Goal: Task Accomplishment & Management: Manage account settings

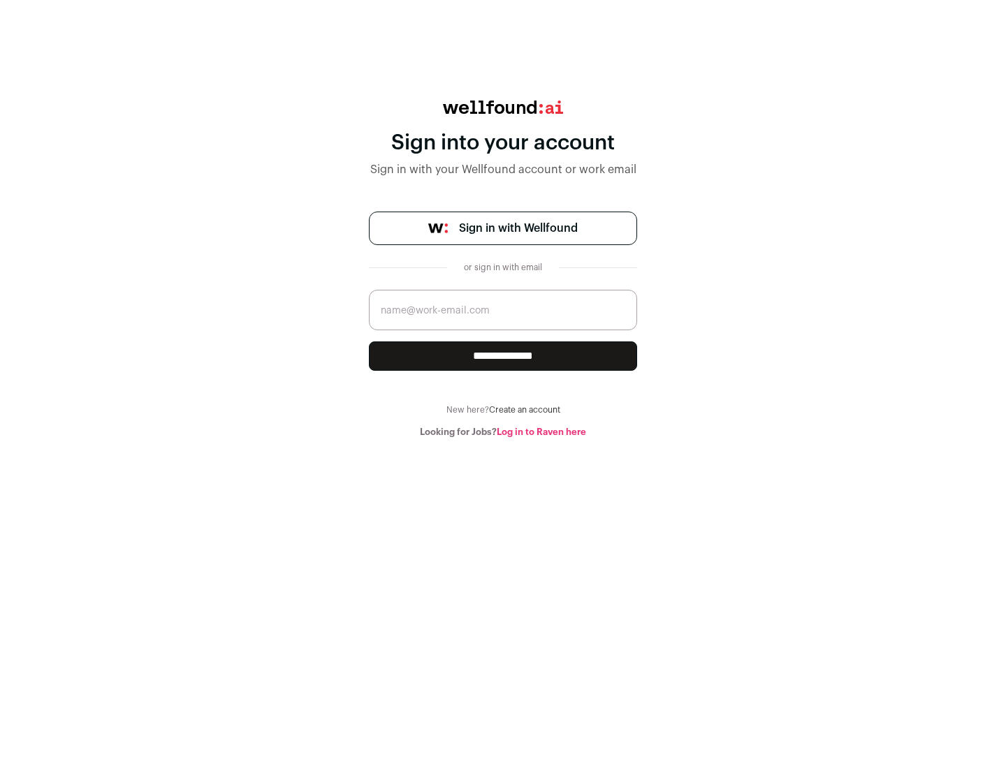
click at [518, 228] on span "Sign in with Wellfound" at bounding box center [518, 228] width 119 height 17
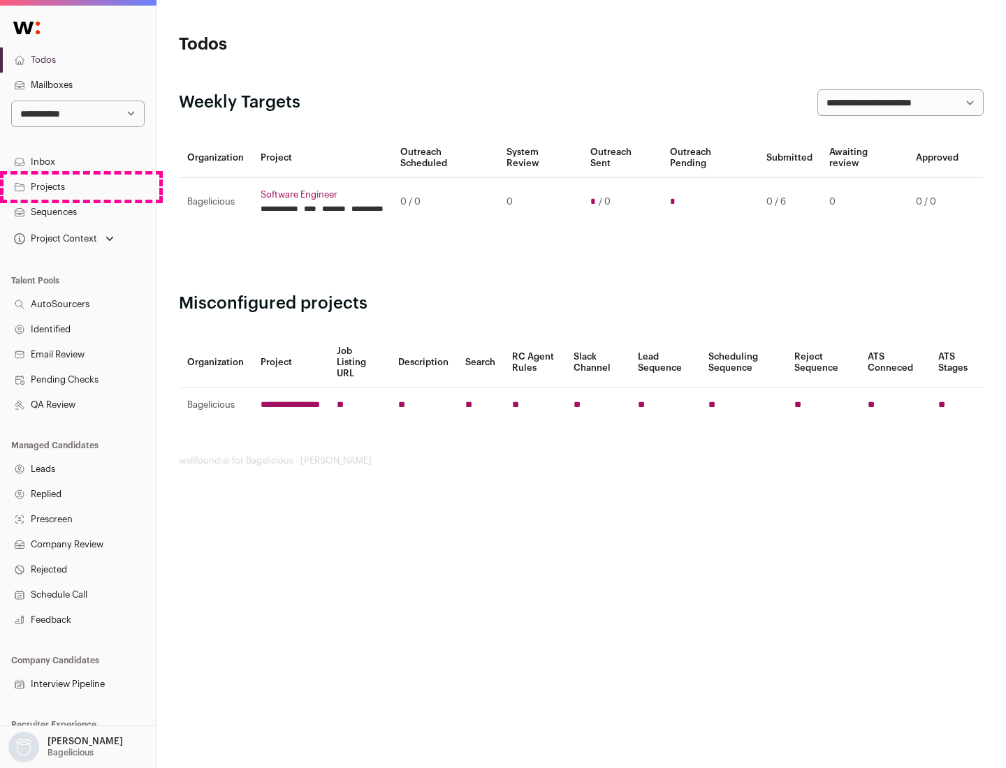
click at [78, 187] on link "Projects" at bounding box center [78, 187] width 156 height 25
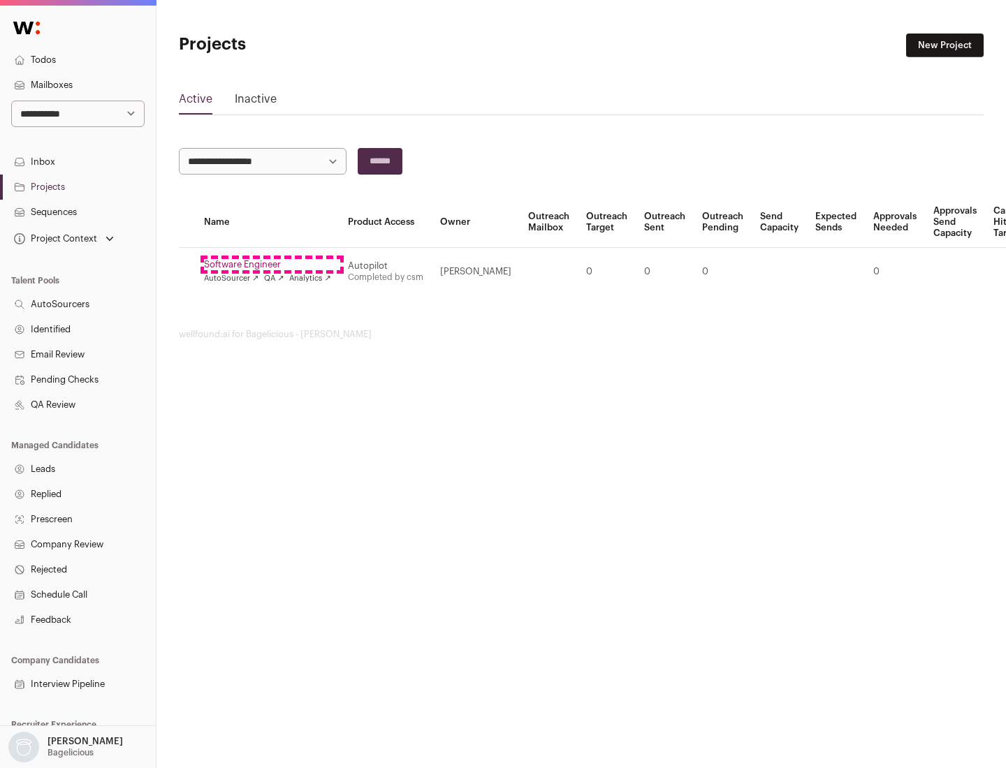
click at [272, 265] on link "Software Engineer" at bounding box center [267, 264] width 127 height 11
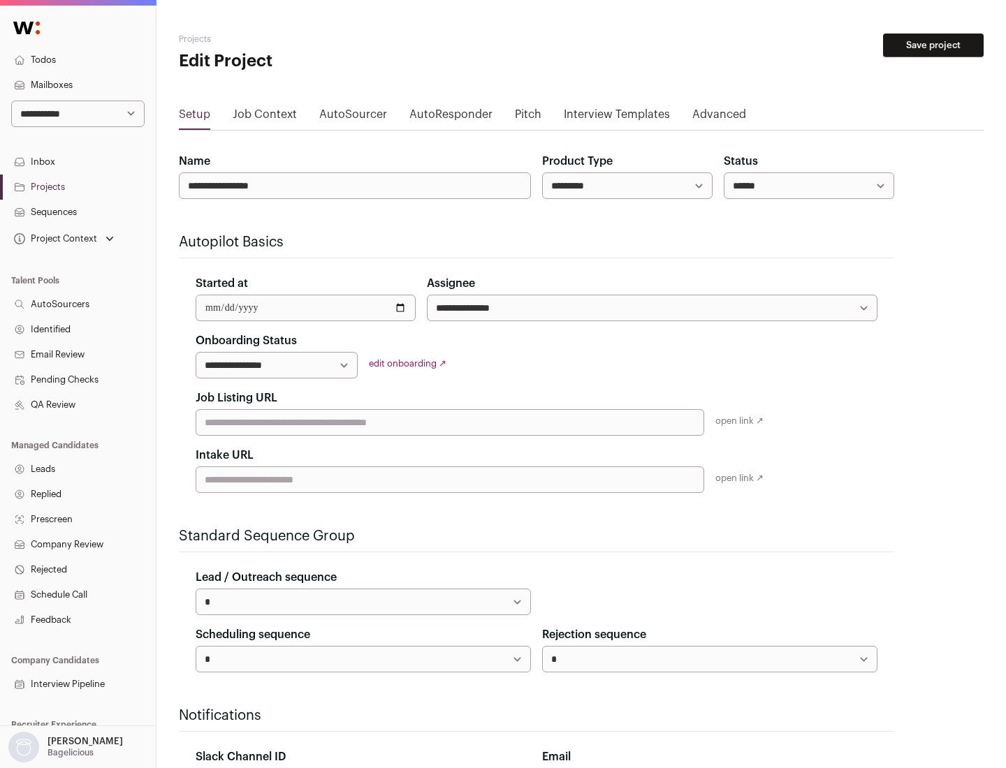
click at [933, 45] on button "Save project" at bounding box center [933, 46] width 101 height 24
